Goal: Task Accomplishment & Management: Manage account settings

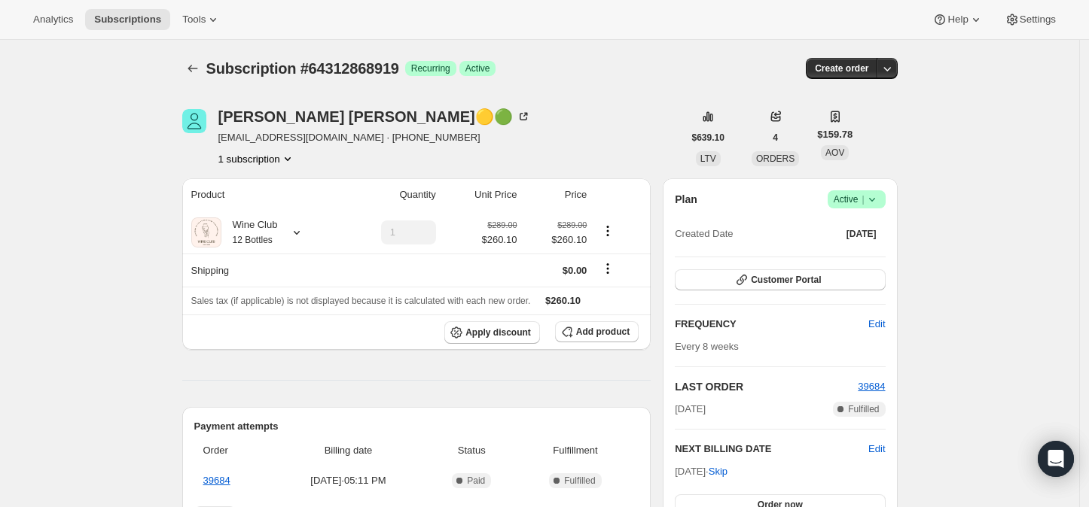
scroll to position [84, 0]
